Goal: Entertainment & Leisure: Consume media (video, audio)

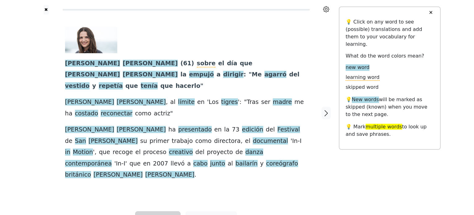
click at [153, 214] on span "Listen" at bounding box center [158, 218] width 19 height 9
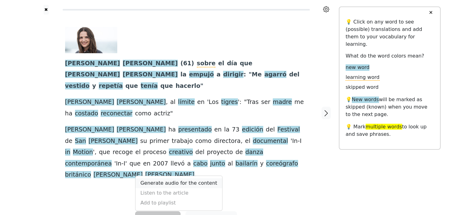
click at [179, 178] on link "Generate audio for the content" at bounding box center [179, 183] width 87 height 10
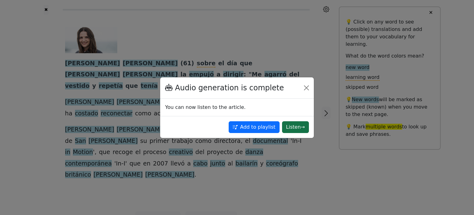
click at [291, 126] on button "Listen →" at bounding box center [295, 127] width 27 height 12
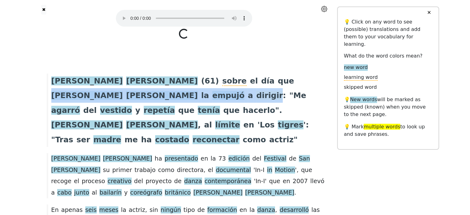
drag, startPoint x: 191, startPoint y: 78, endPoint x: 319, endPoint y: 83, distance: 127.3
click at [319, 83] on div "[PERSON_NAME] ( 61 ) sobre el día que [PERSON_NAME] la empujó a dirigir : " Me …" at bounding box center [184, 109] width 281 height 73
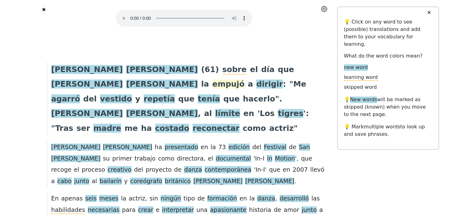
click at [244, 79] on span "empujó" at bounding box center [228, 84] width 32 height 10
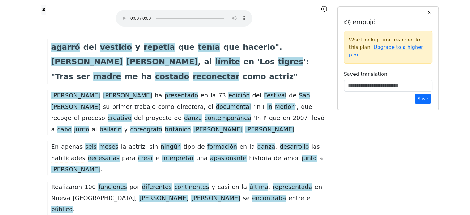
scroll to position [62, 0]
